Goal: Task Accomplishment & Management: Use online tool/utility

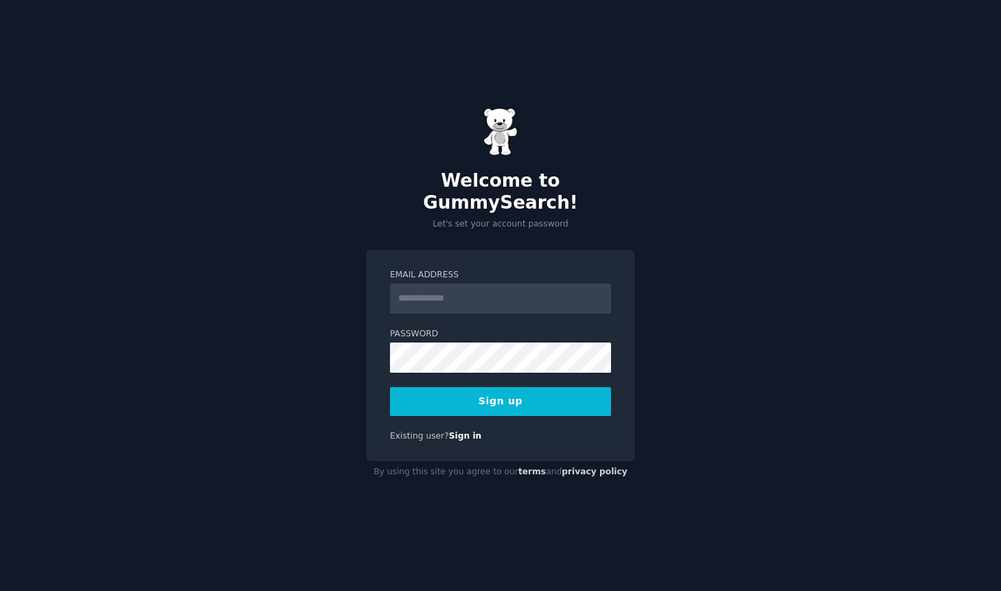
click at [515, 286] on input "Email Address" at bounding box center [500, 299] width 221 height 30
type input "**********"
click at [500, 398] on button "Sign up" at bounding box center [500, 401] width 221 height 29
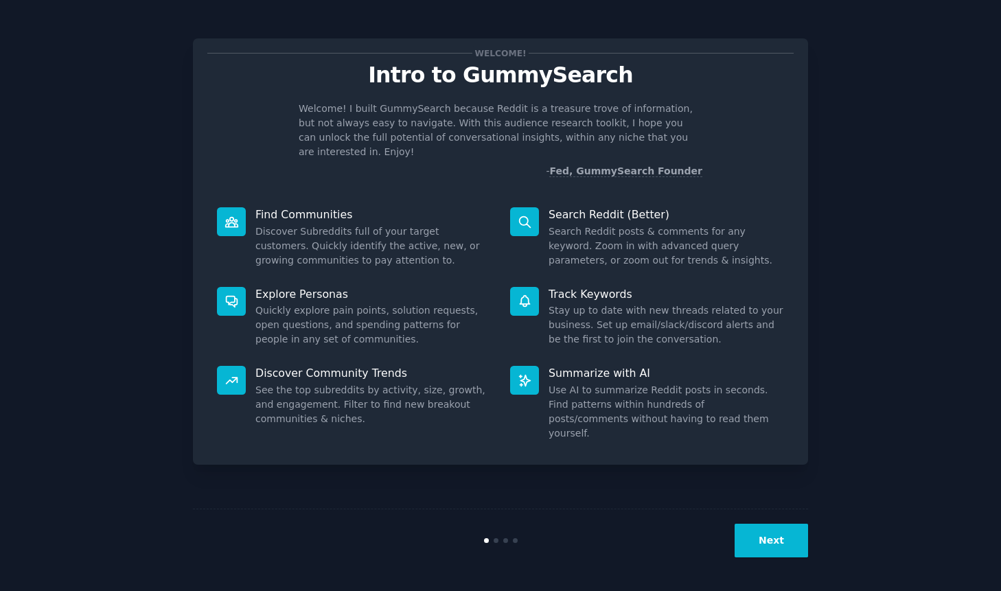
click at [765, 549] on button "Next" at bounding box center [771, 541] width 73 height 34
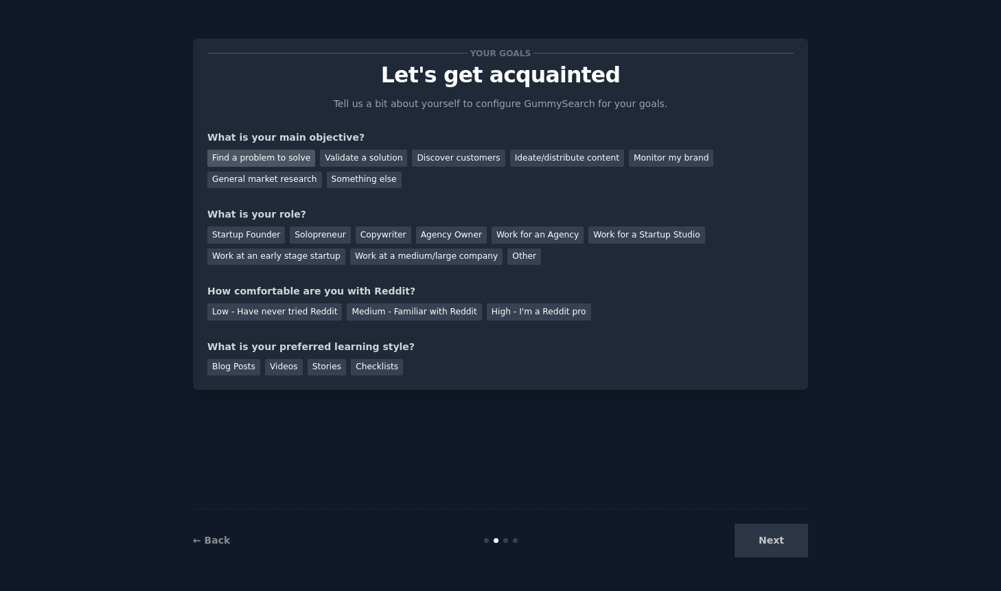
click at [222, 152] on div "Find a problem to solve" at bounding box center [261, 158] width 108 height 17
click at [266, 238] on div "Startup Founder" at bounding box center [246, 235] width 78 height 17
click at [494, 318] on div "High - I'm a Reddit pro" at bounding box center [539, 311] width 104 height 17
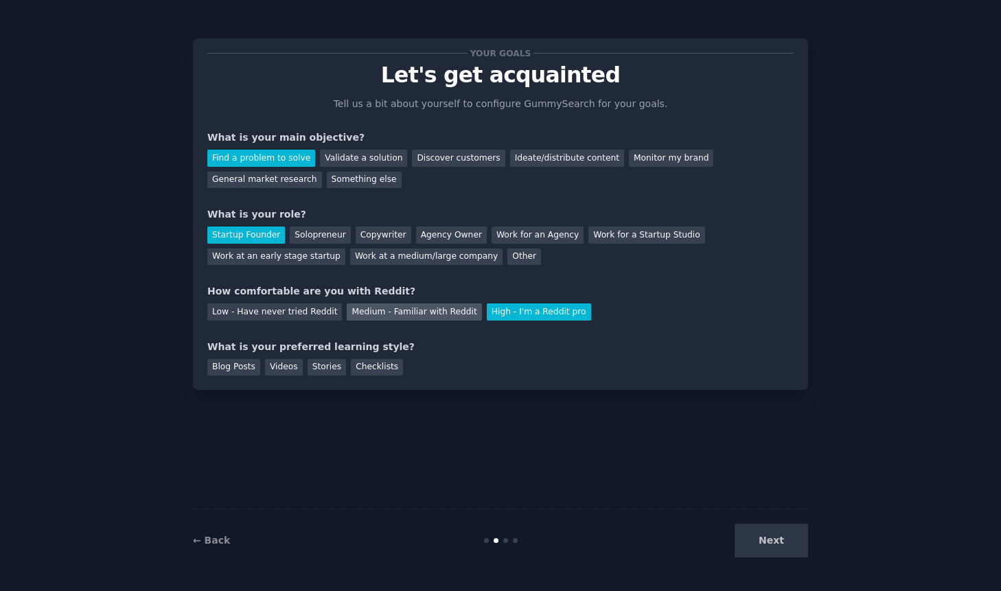
click at [390, 307] on div "Medium - Familiar with Reddit" at bounding box center [414, 311] width 135 height 17
click at [351, 369] on div "Checklists" at bounding box center [377, 367] width 52 height 17
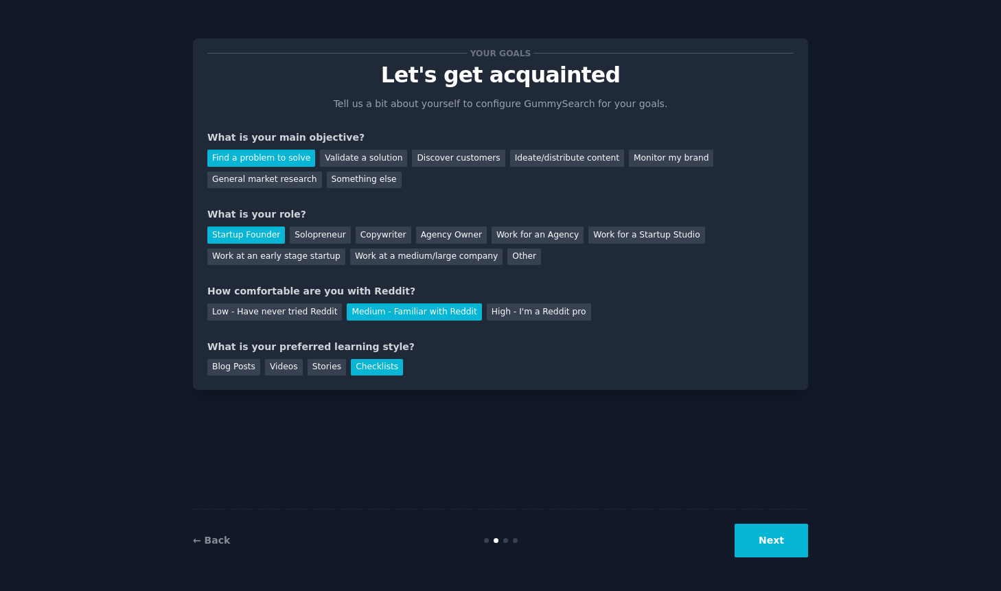
click at [789, 539] on button "Next" at bounding box center [771, 541] width 73 height 34
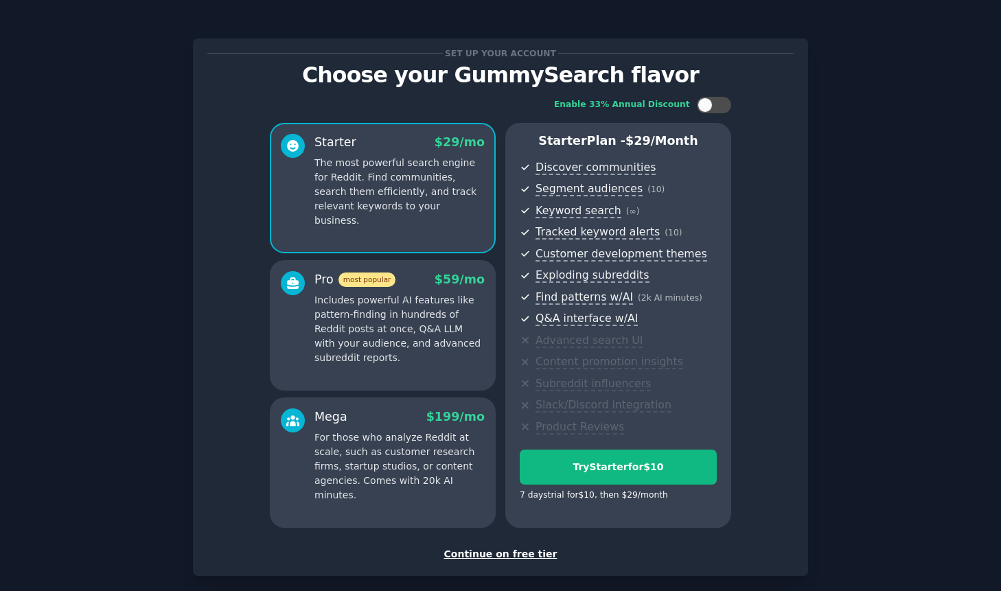
click at [468, 559] on div "Continue on free tier" at bounding box center [500, 554] width 586 height 14
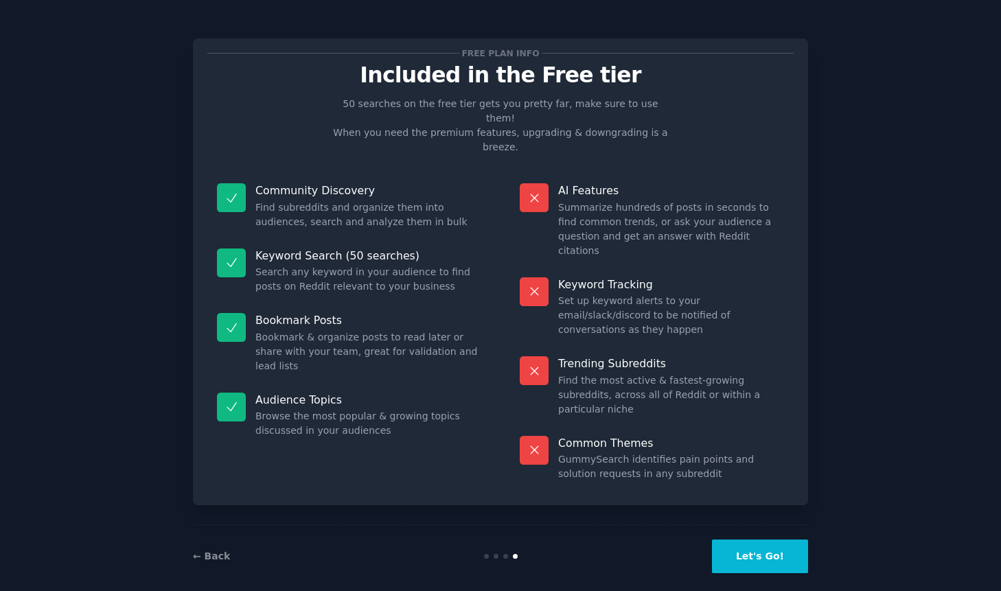
click at [751, 547] on button "Let's Go!" at bounding box center [760, 557] width 96 height 34
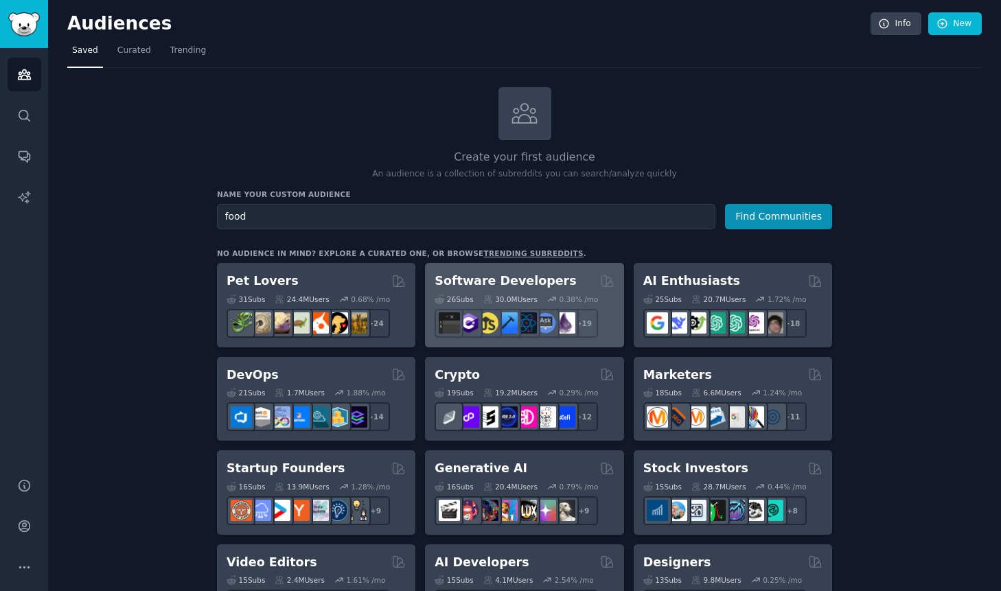
type input "food"
click at [725, 204] on button "Find Communities" at bounding box center [778, 216] width 107 height 25
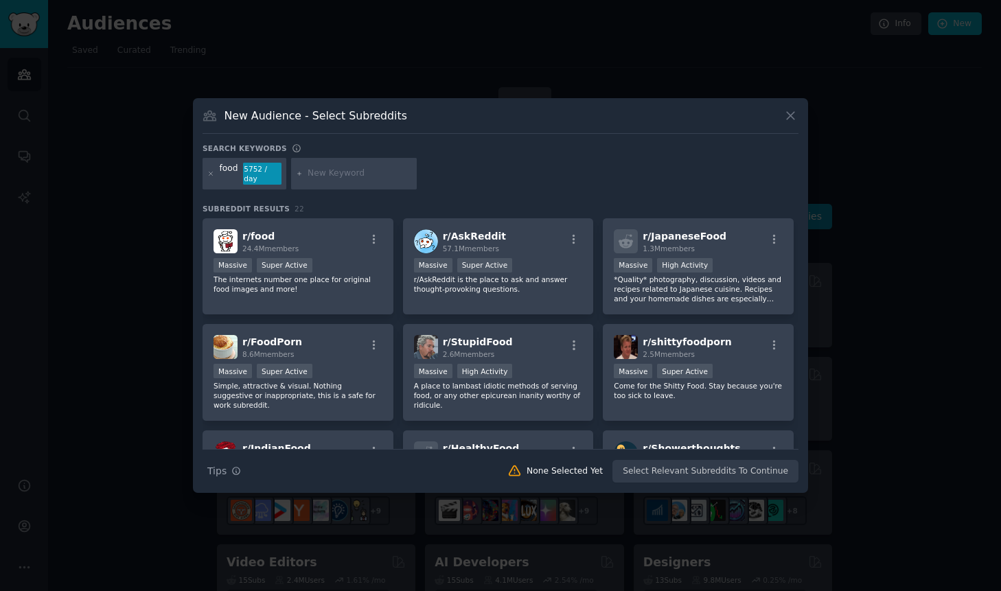
click at [532, 167] on div "food 5752 / day" at bounding box center [501, 176] width 596 height 36
click at [277, 232] on h2 "r/ food 24.4M members" at bounding box center [270, 241] width 56 height 24
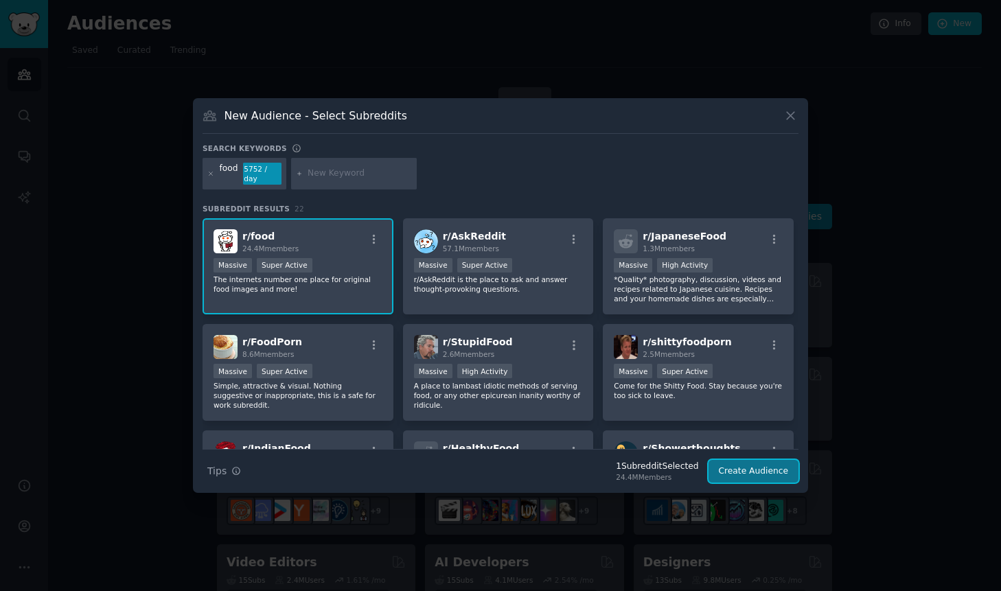
click at [785, 474] on button "Create Audience" at bounding box center [753, 471] width 91 height 23
